Goal: Transaction & Acquisition: Purchase product/service

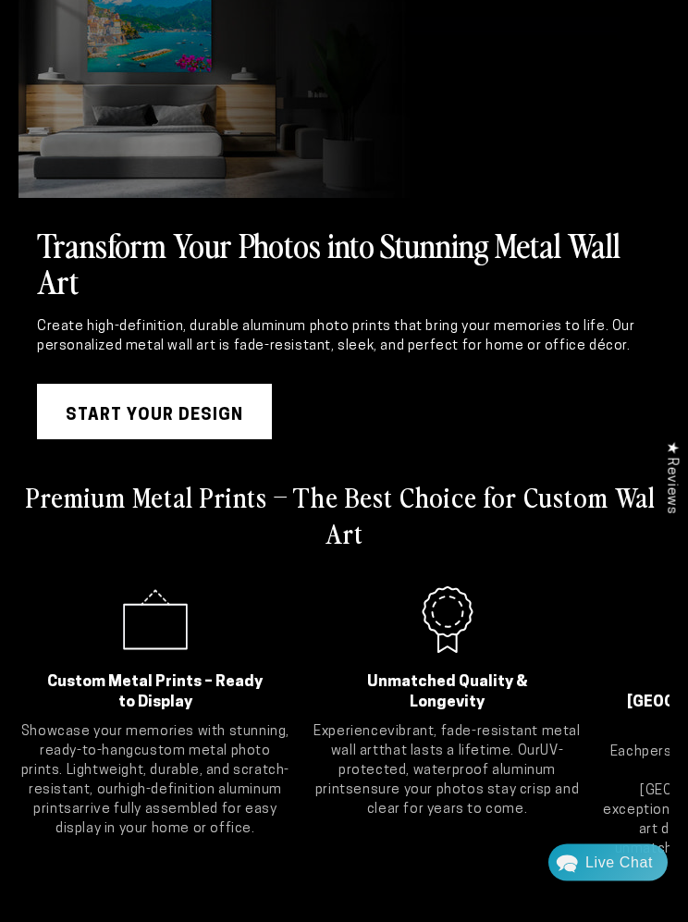
scroll to position [148, 0]
click at [145, 415] on link "START YOUR DESIGN" at bounding box center [154, 411] width 235 height 55
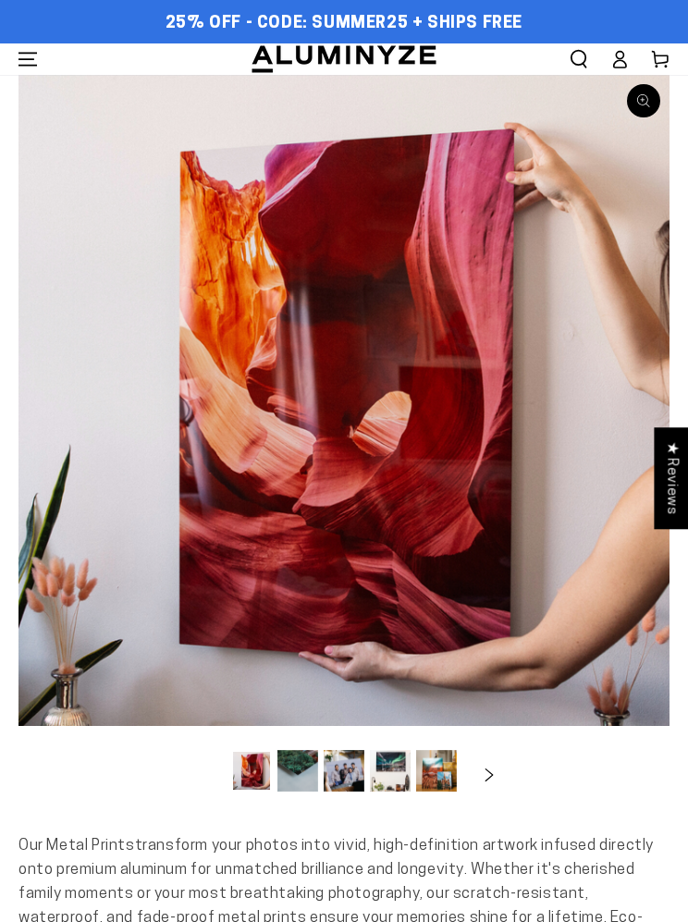
select select "**********"
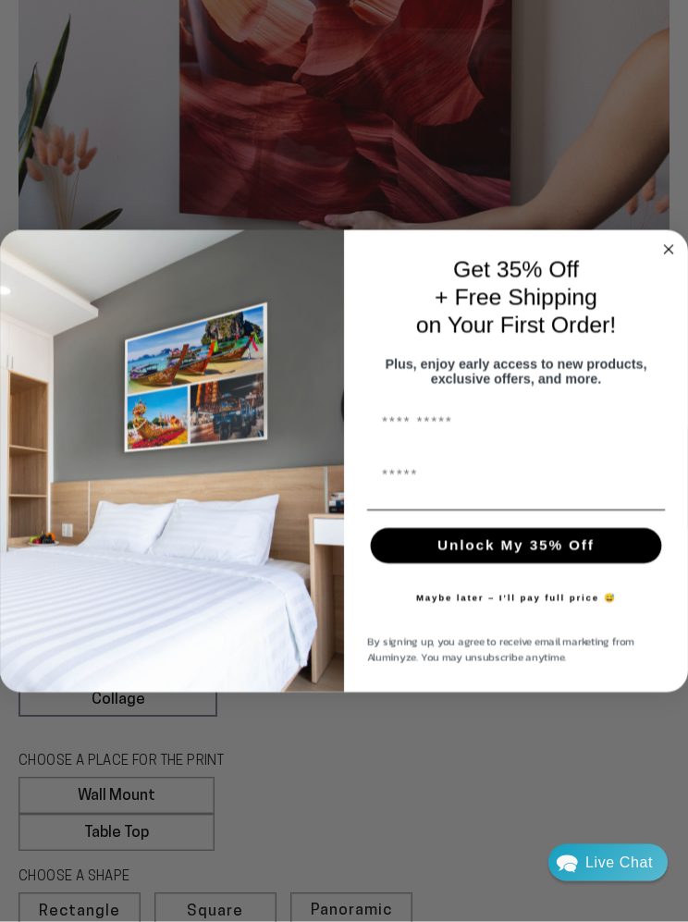
scroll to position [469, 0]
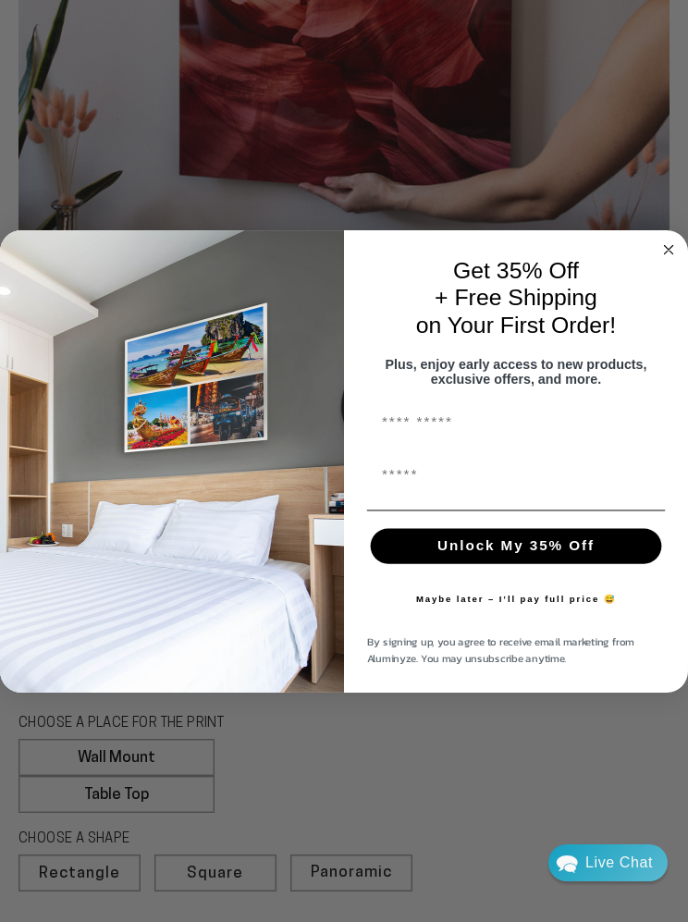
click at [377, 439] on input "First Name" at bounding box center [516, 421] width 298 height 35
type input "*****"
click at [379, 492] on input "First Name" at bounding box center [516, 474] width 298 height 35
type input "**********"
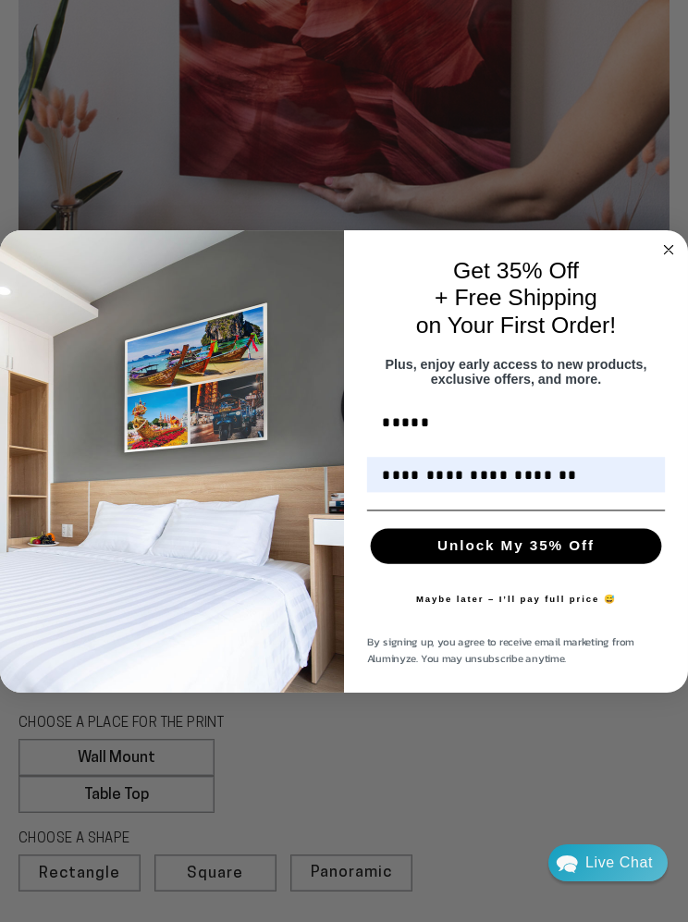
click at [430, 563] on button "Unlock My 35% Off" at bounding box center [516, 545] width 291 height 35
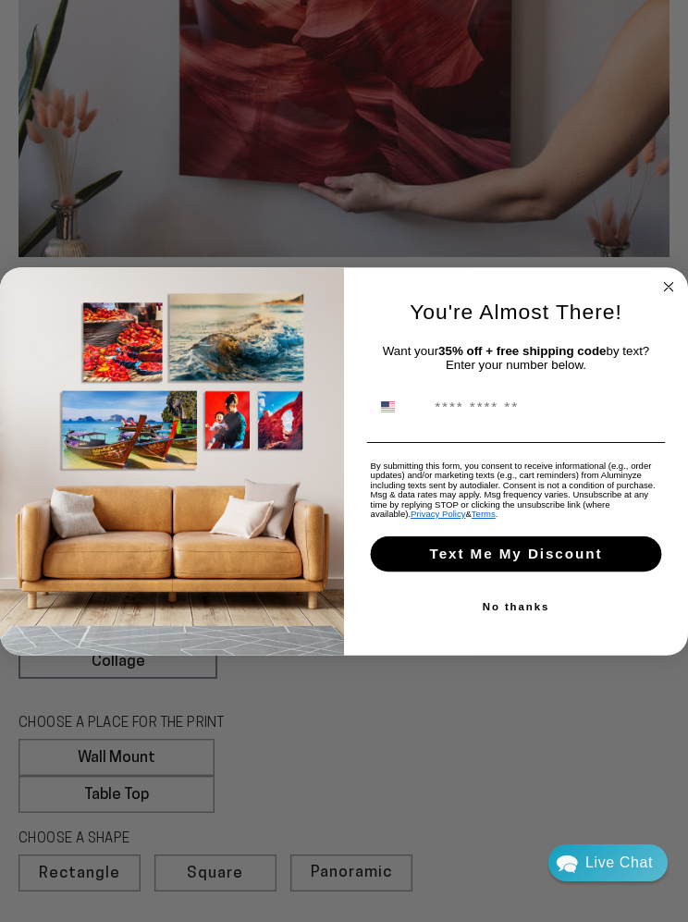
click at [440, 422] on input "Phone Number" at bounding box center [543, 405] width 235 height 33
type input "**********"
click at [436, 571] on button "Text Me My Discount" at bounding box center [516, 553] width 291 height 35
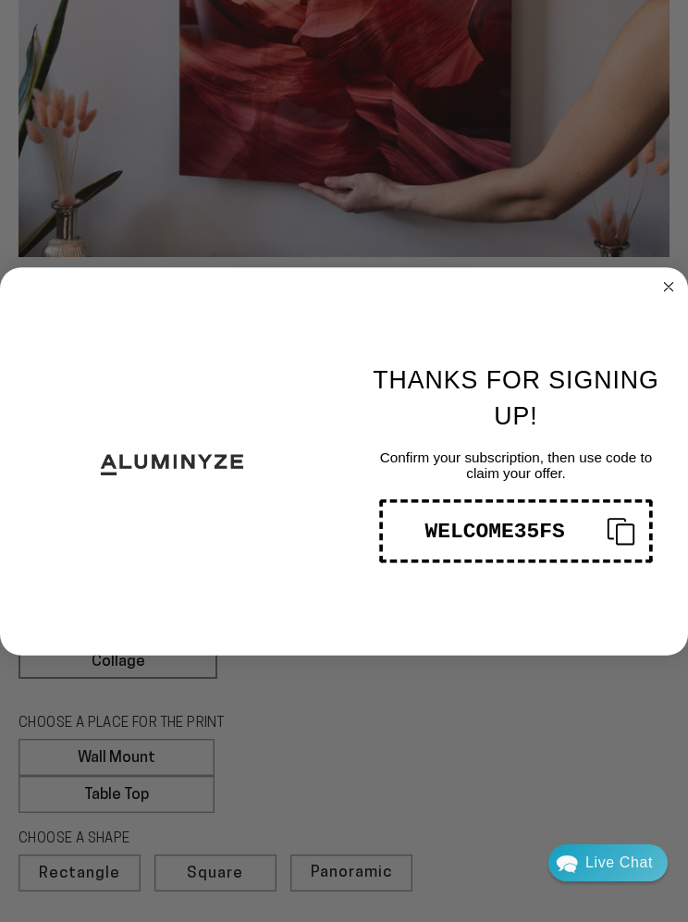
click at [669, 297] on circle "Close dialog" at bounding box center [668, 286] width 20 height 20
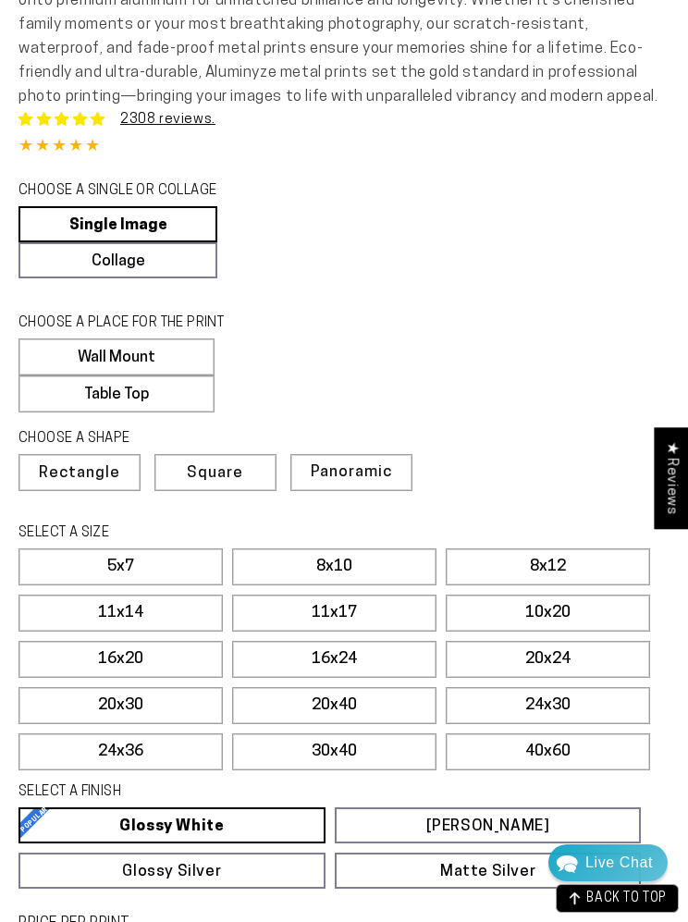
scroll to position [866, 0]
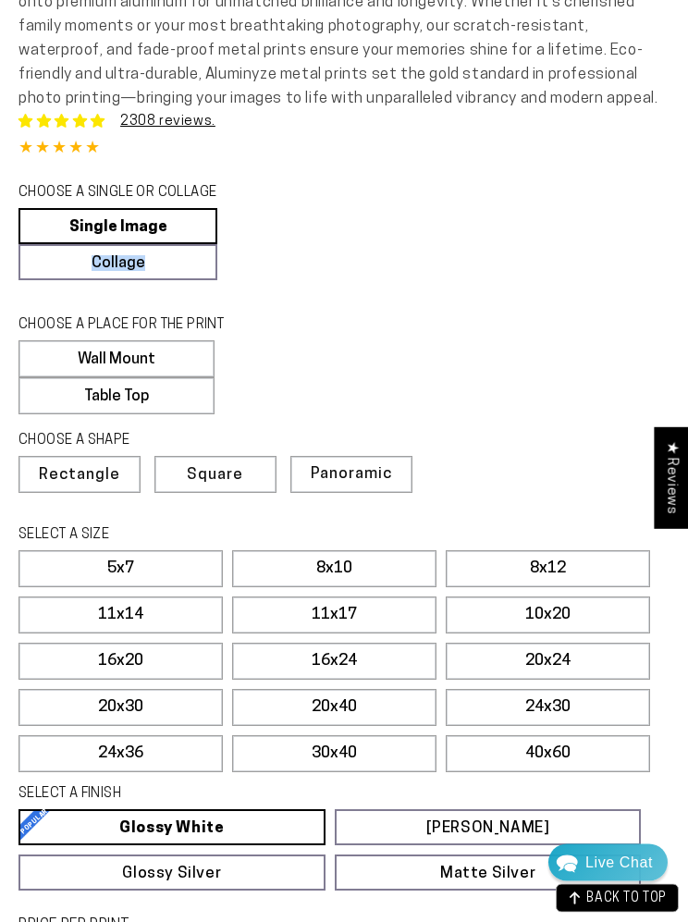
click at [522, 325] on div "Single Product 2308 reviews. 4.85 / 5.0 (2241) 2241 total reviews CHOOSE A SING…" at bounding box center [343, 599] width 651 height 974
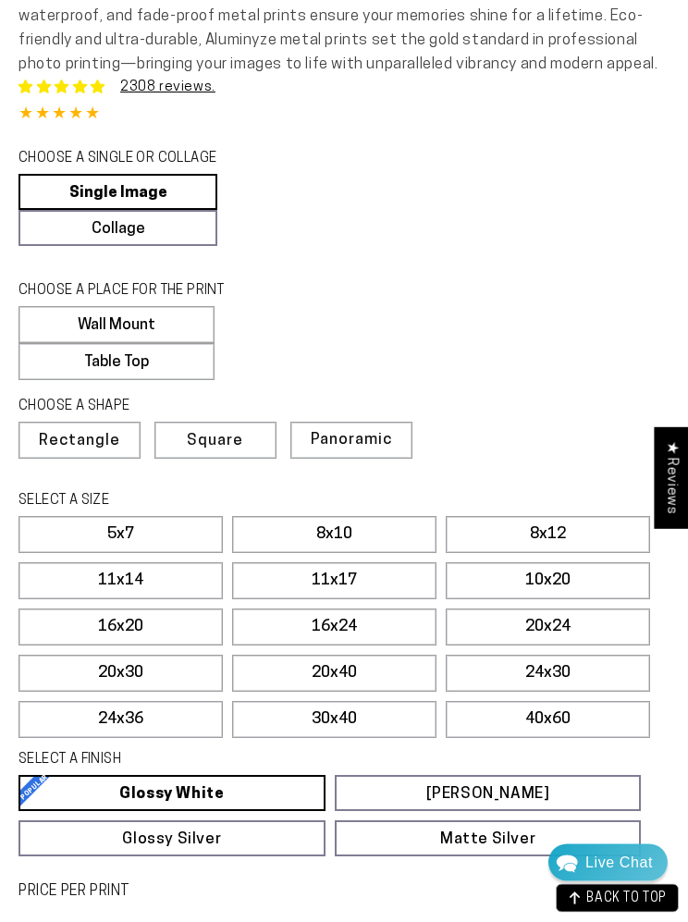
scroll to position [903, 0]
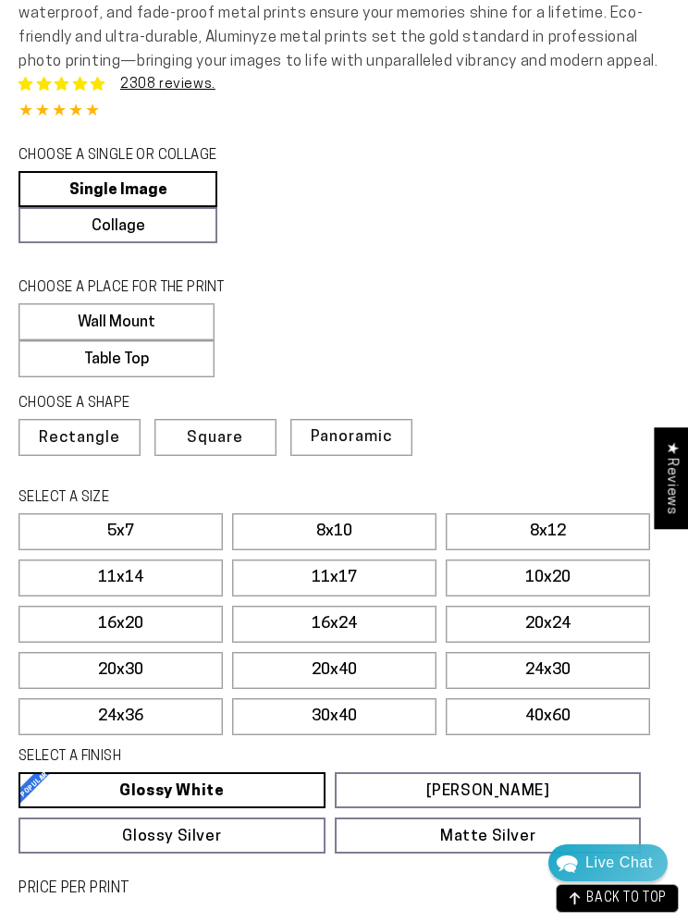
click at [94, 375] on label "Table Top" at bounding box center [116, 358] width 196 height 37
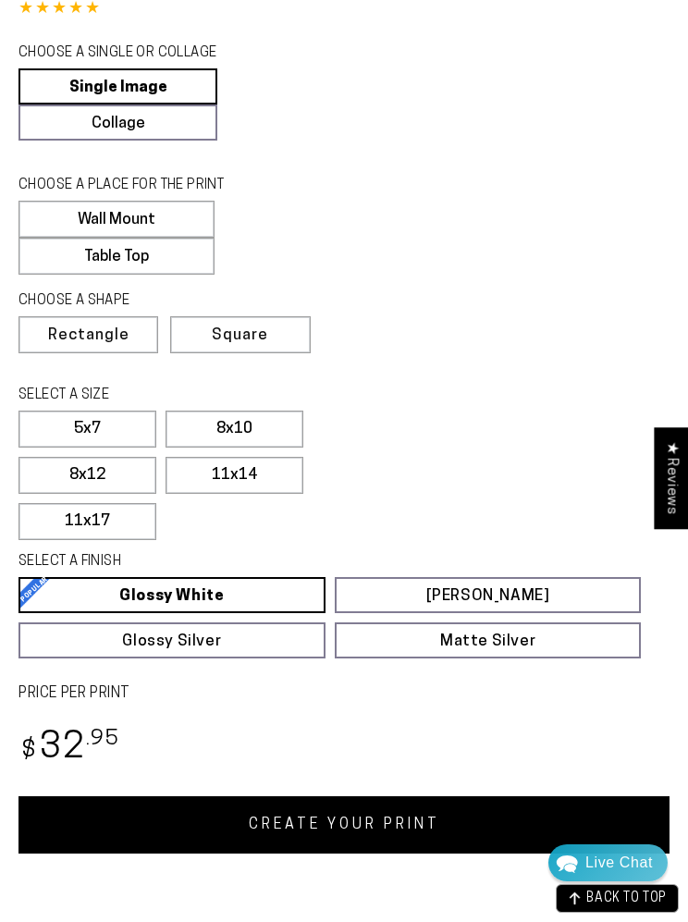
scroll to position [1015, 0]
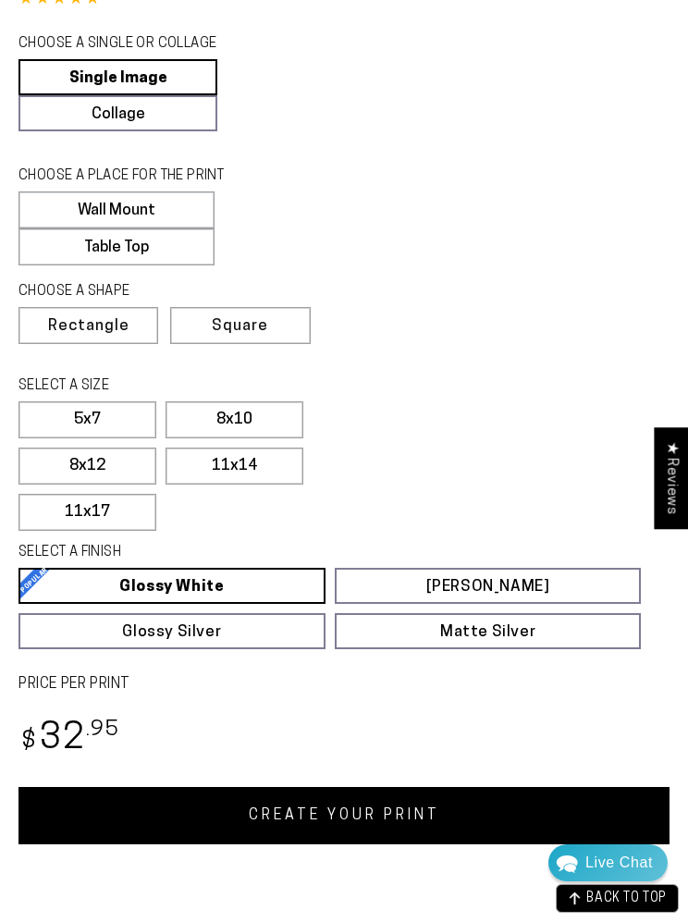
click at [218, 436] on label "8x10" at bounding box center [234, 419] width 138 height 37
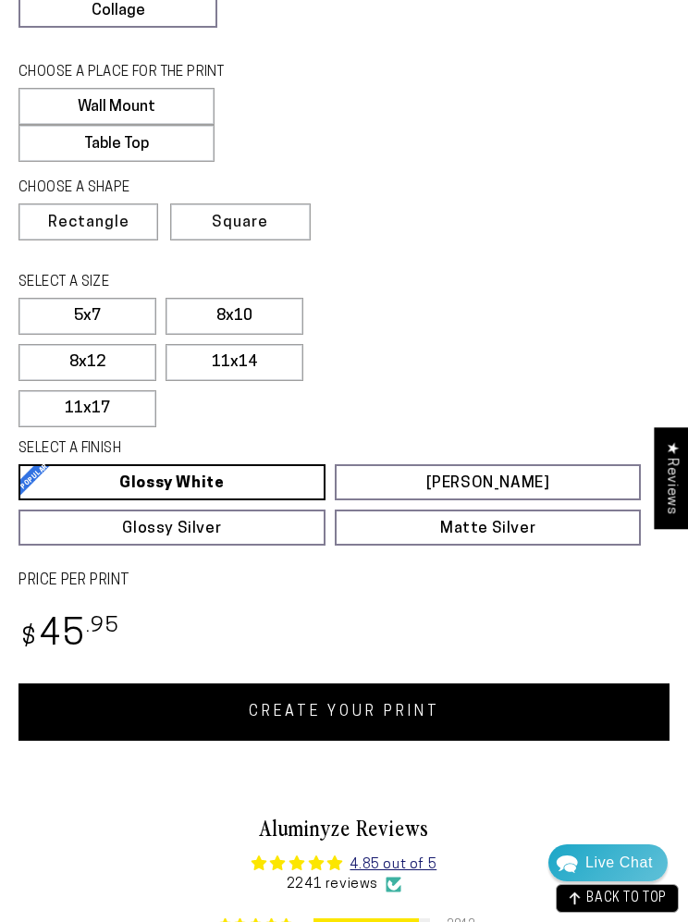
scroll to position [1125, 0]
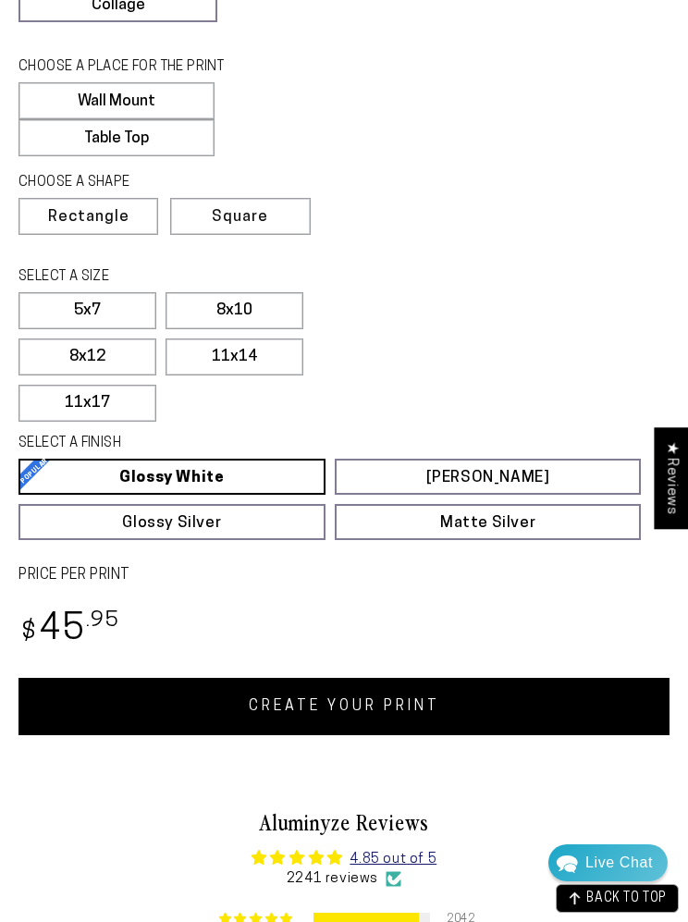
click at [239, 374] on label "11x14" at bounding box center [234, 356] width 138 height 37
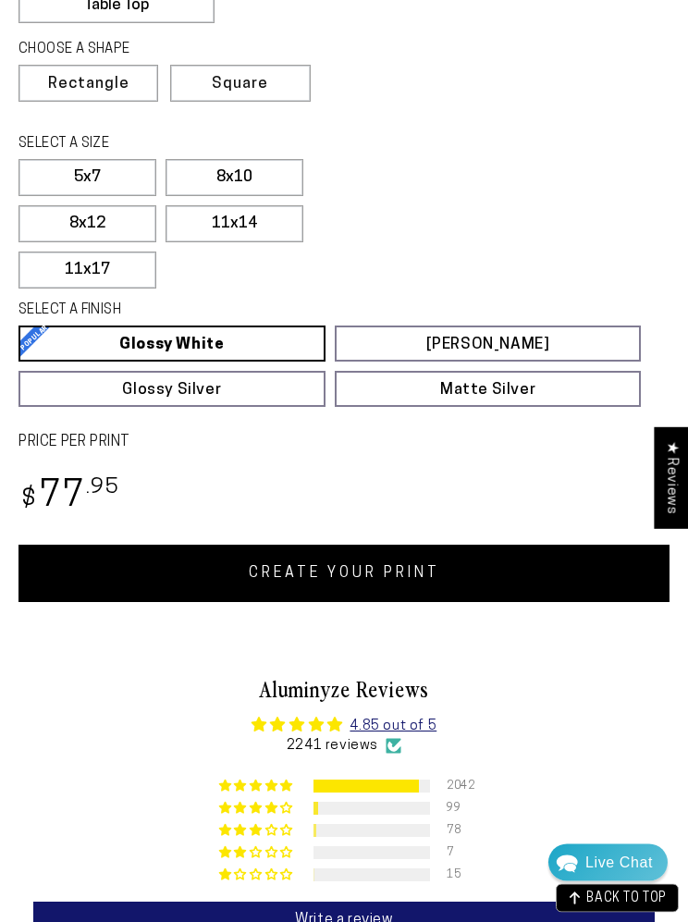
scroll to position [1271, 0]
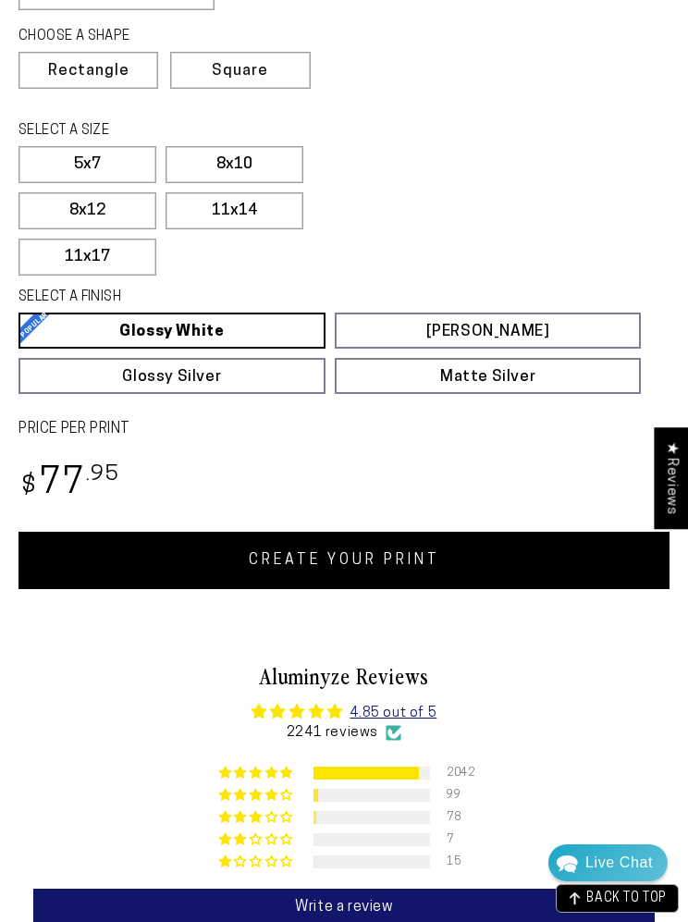
click at [299, 578] on link "CREATE YOUR PRINT" at bounding box center [343, 560] width 651 height 57
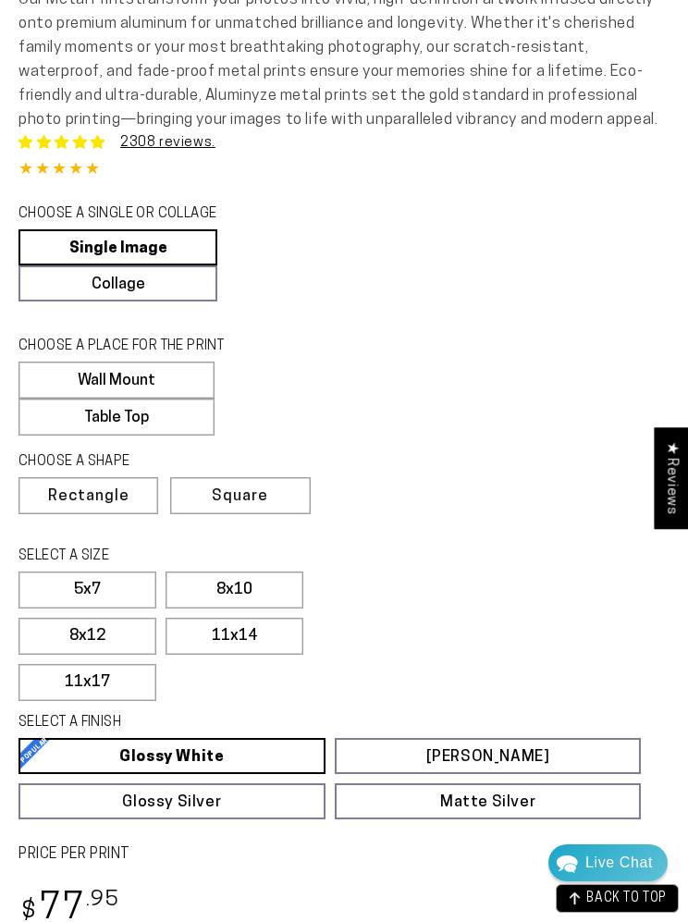
scroll to position [926, 0]
